Goal: Task Accomplishment & Management: Manage account settings

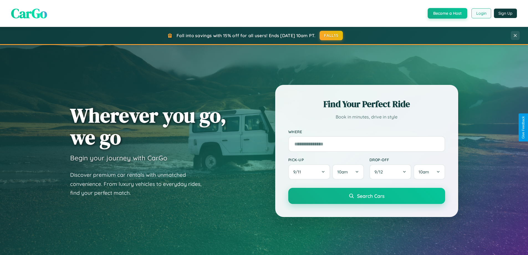
click at [481, 13] on button "Login" at bounding box center [481, 13] width 20 height 10
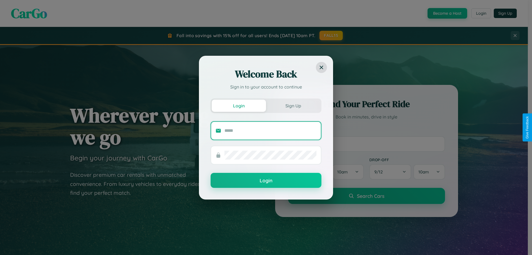
click at [271, 130] on input "text" at bounding box center [270, 130] width 92 height 9
type input "**********"
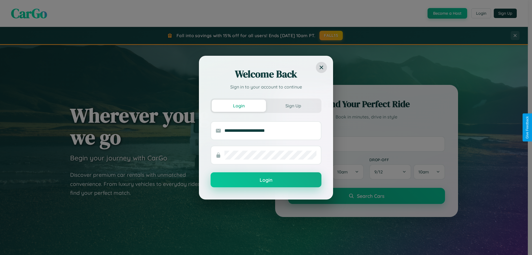
click at [266, 180] on button "Login" at bounding box center [266, 179] width 111 height 15
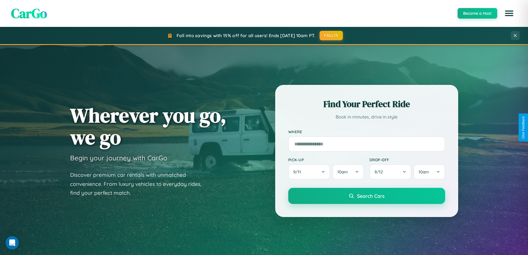
scroll to position [381, 0]
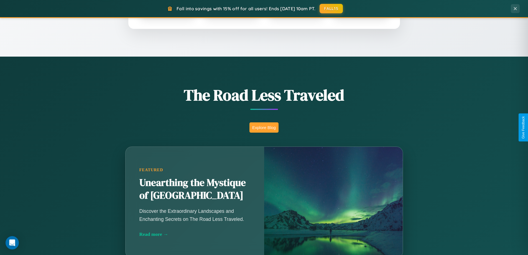
click at [264, 127] on button "Explore Blog" at bounding box center [263, 127] width 29 height 10
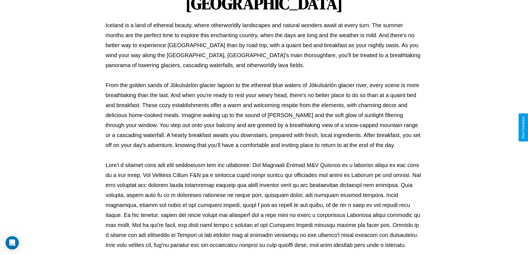
scroll to position [179, 0]
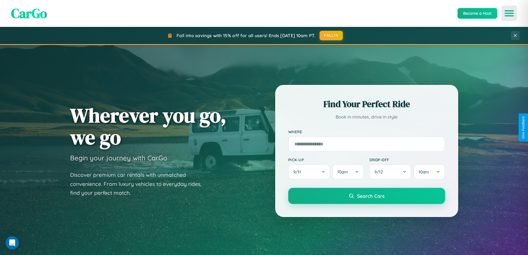
click at [509, 13] on icon "Open menu" at bounding box center [509, 13] width 8 height 5
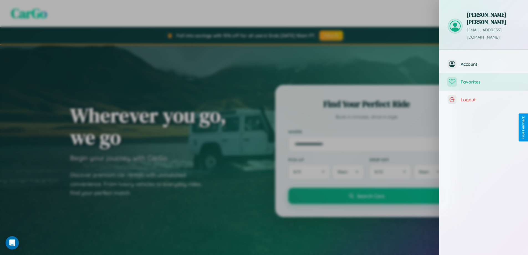
click at [484, 79] on span "Favorites" at bounding box center [490, 82] width 59 height 6
